Goal: Obtain resource: Download file/media

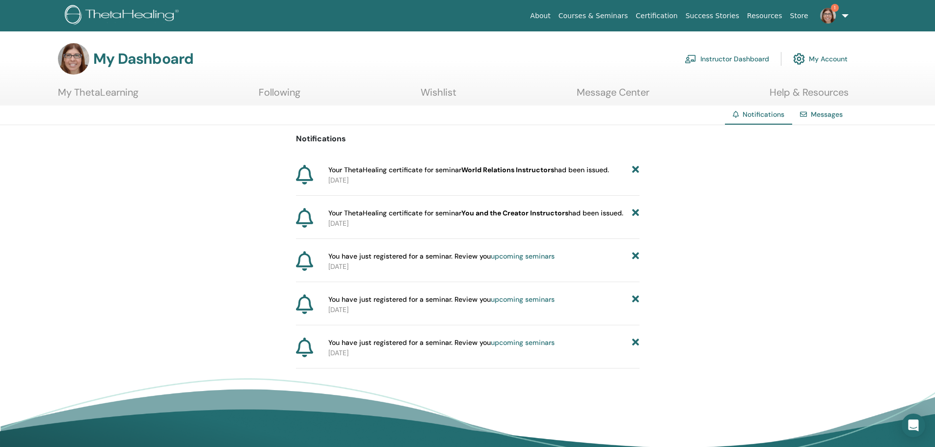
click at [821, 59] on link "My Account" at bounding box center [820, 59] width 54 height 22
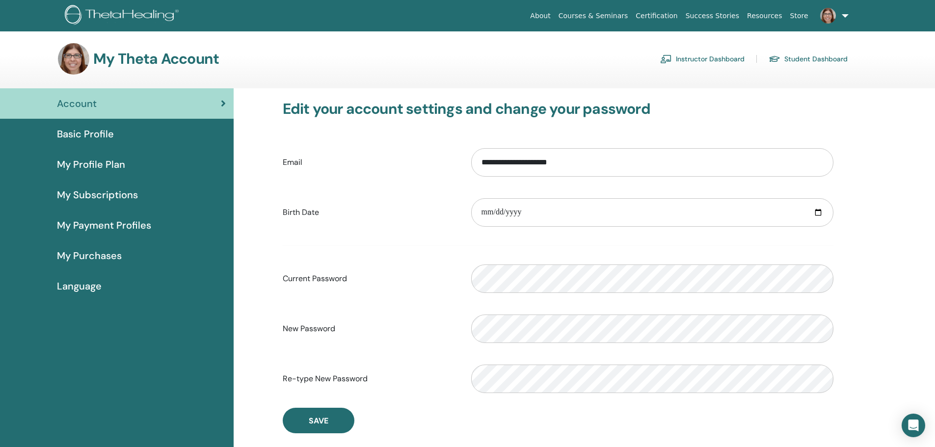
click at [824, 15] on img at bounding box center [828, 16] width 16 height 16
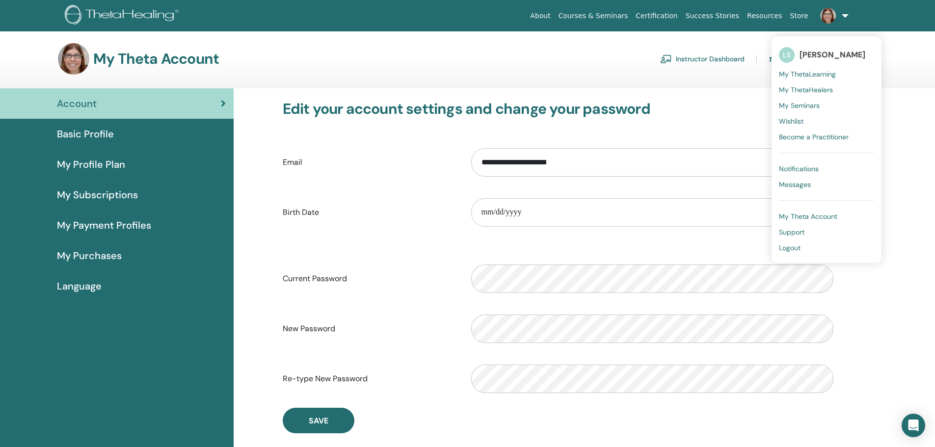
click at [812, 72] on span "My ThetaLearning" at bounding box center [807, 74] width 57 height 9
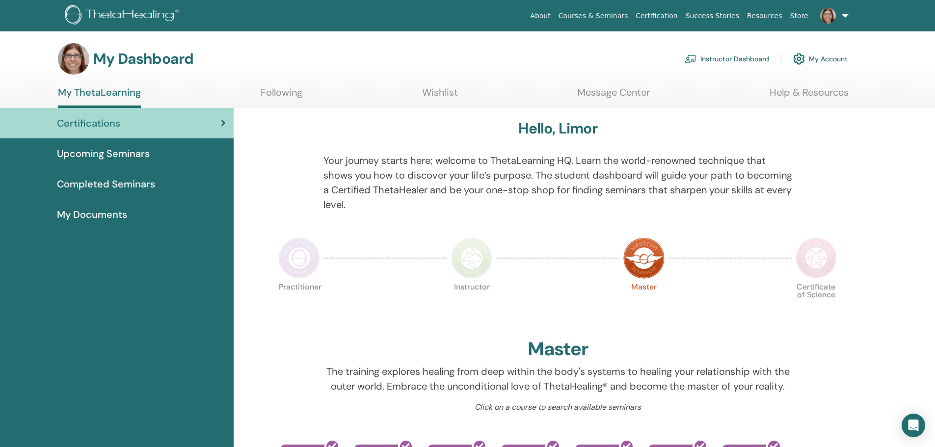
click at [118, 182] on span "Completed Seminars" at bounding box center [106, 184] width 98 height 15
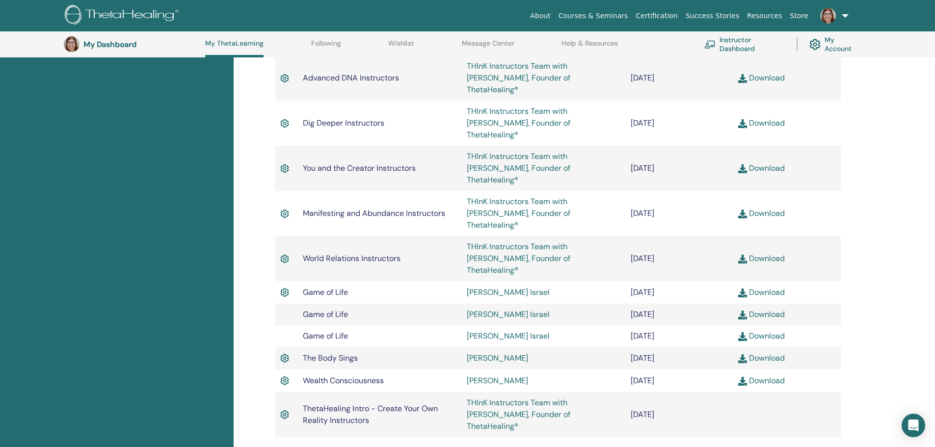
scroll to position [664, 0]
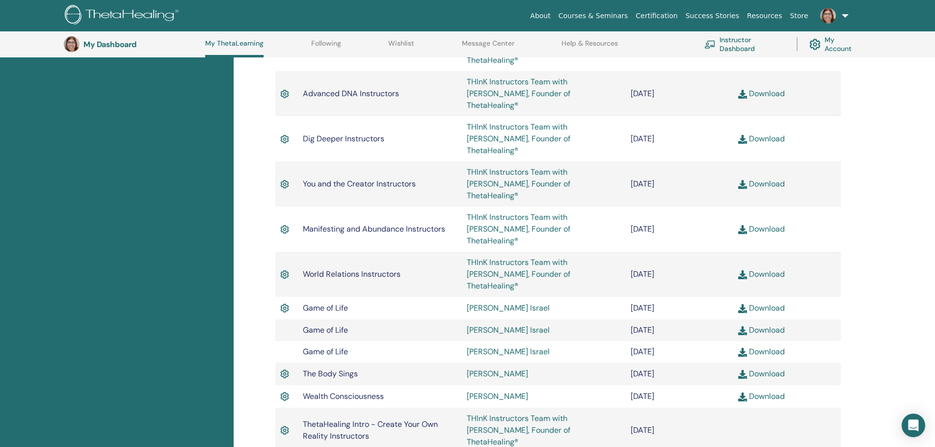
click at [774, 269] on link "Download" at bounding box center [761, 274] width 47 height 10
